Goal: Information Seeking & Learning: Learn about a topic

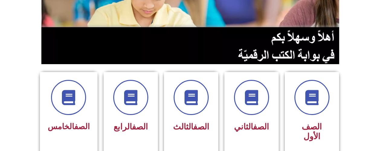
scroll to position [85, 0]
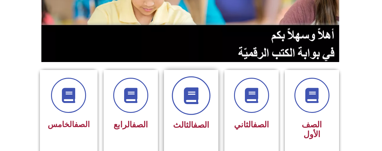
click at [194, 100] on icon at bounding box center [191, 95] width 17 height 17
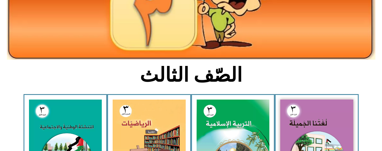
scroll to position [94, 0]
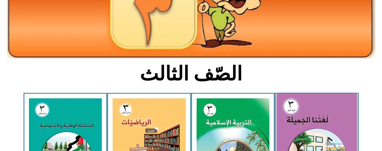
click at [311, 118] on img at bounding box center [316, 143] width 80 height 99
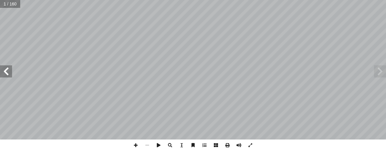
click at [8, 4] on input "text" at bounding box center [10, 4] width 20 height 8
type input "**"
